Goal: Task Accomplishment & Management: Manage account settings

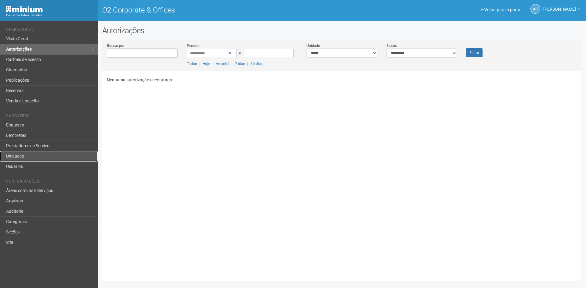
click at [23, 159] on link "Unidades" at bounding box center [49, 156] width 98 height 10
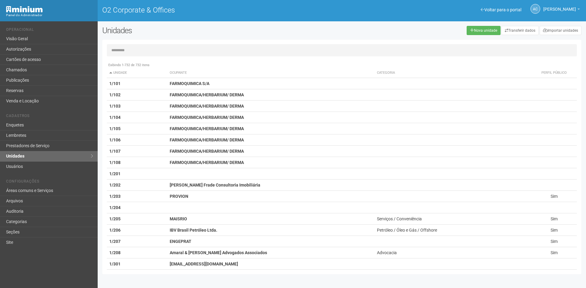
click at [137, 51] on input "text" at bounding box center [342, 50] width 470 height 12
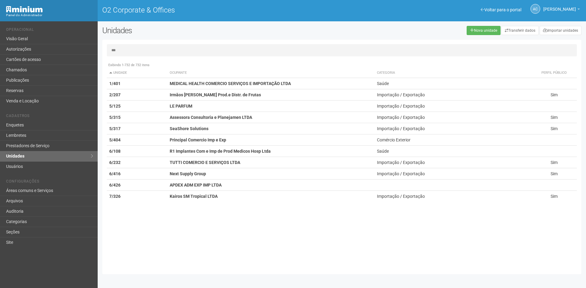
type input "***"
